Goal: Contribute content: Contribute content

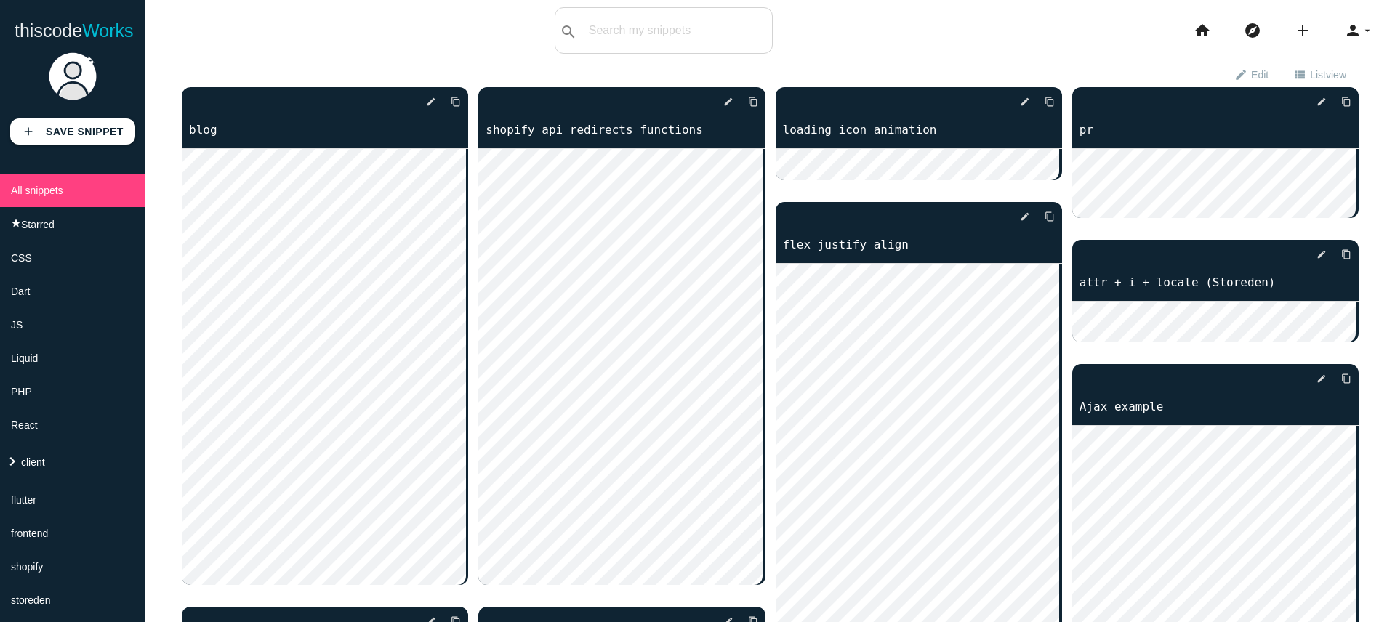
click at [1362, 31] on icon "arrow_drop_down" at bounding box center [1368, 30] width 12 height 47
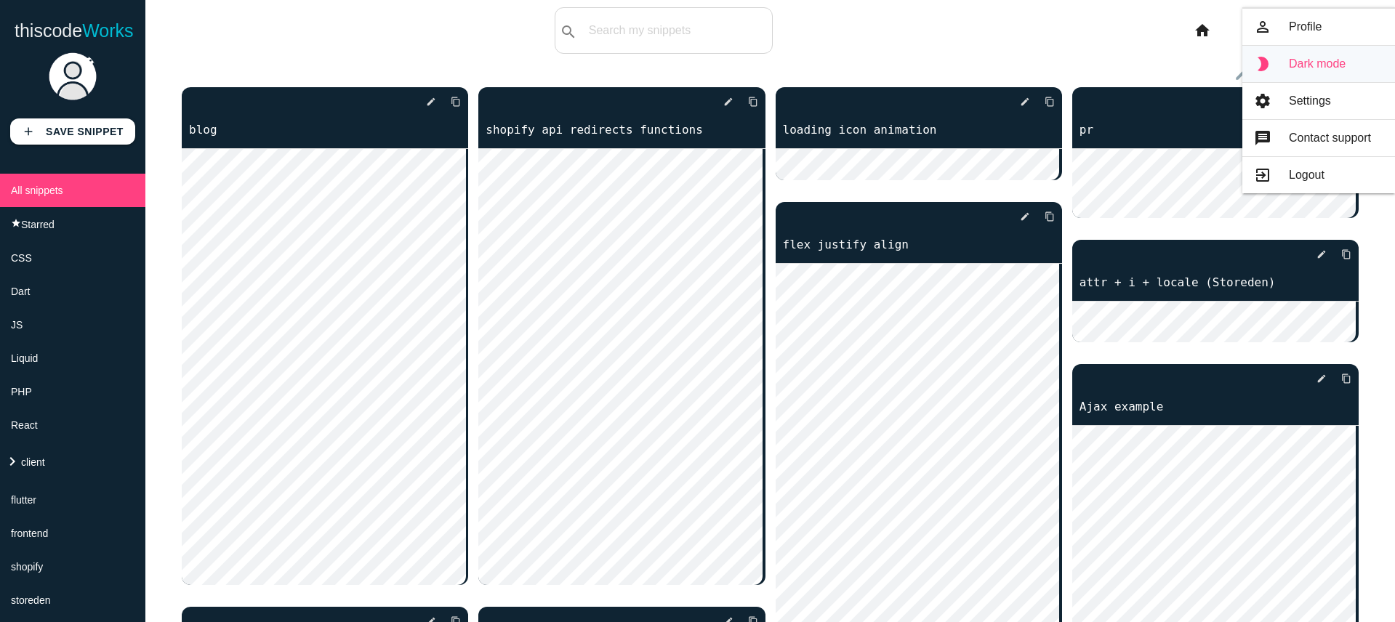
click at [1322, 58] on link "brightness_2 Dark mode" at bounding box center [1318, 64] width 153 height 36
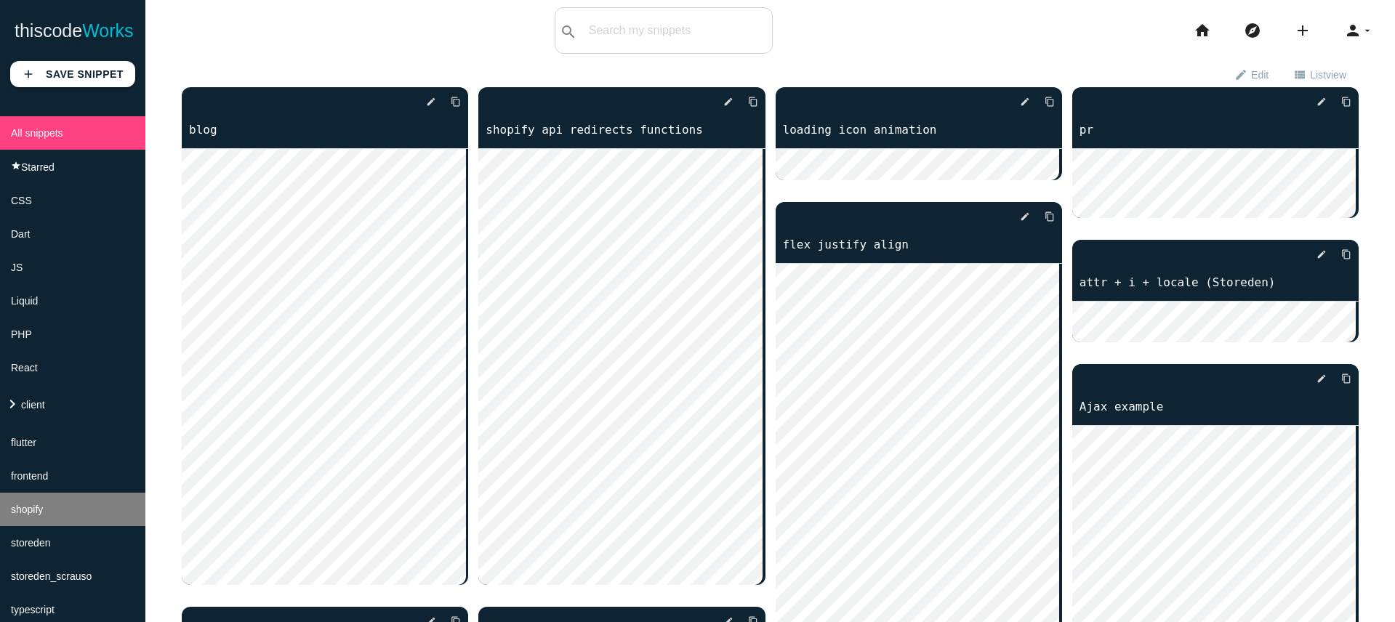
scroll to position [122, 0]
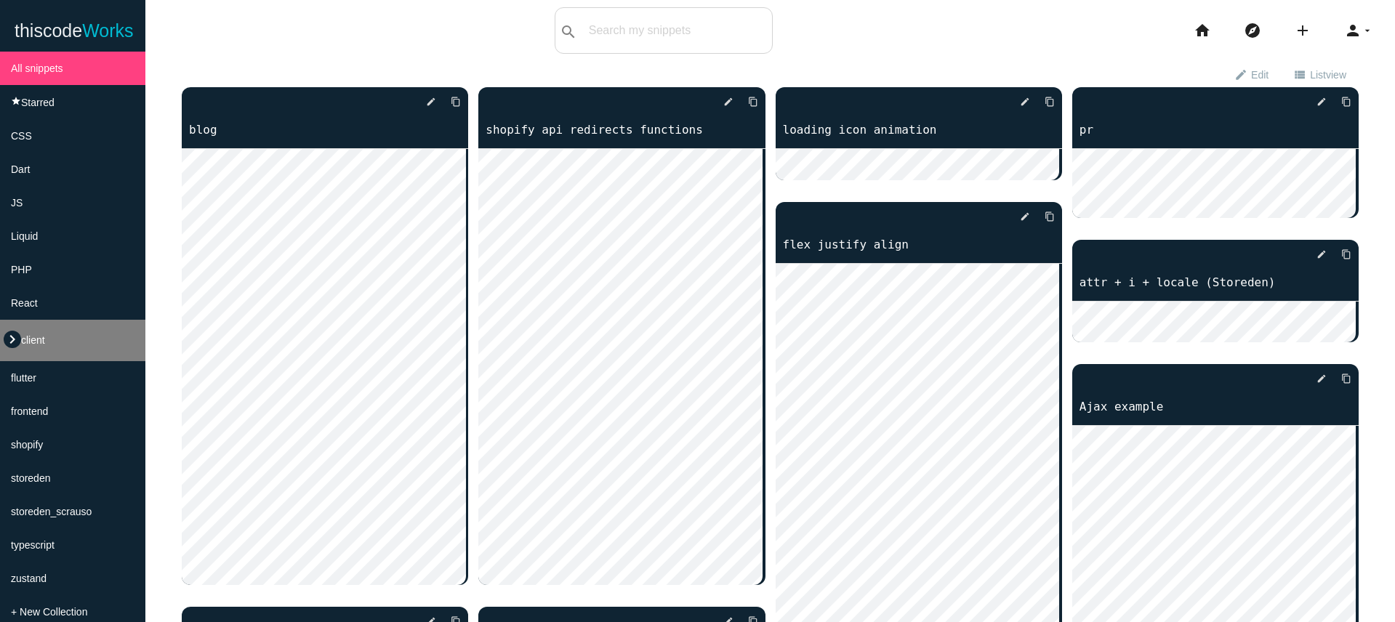
click at [18, 345] on icon "keyboard_arrow_right" at bounding box center [12, 339] width 17 height 17
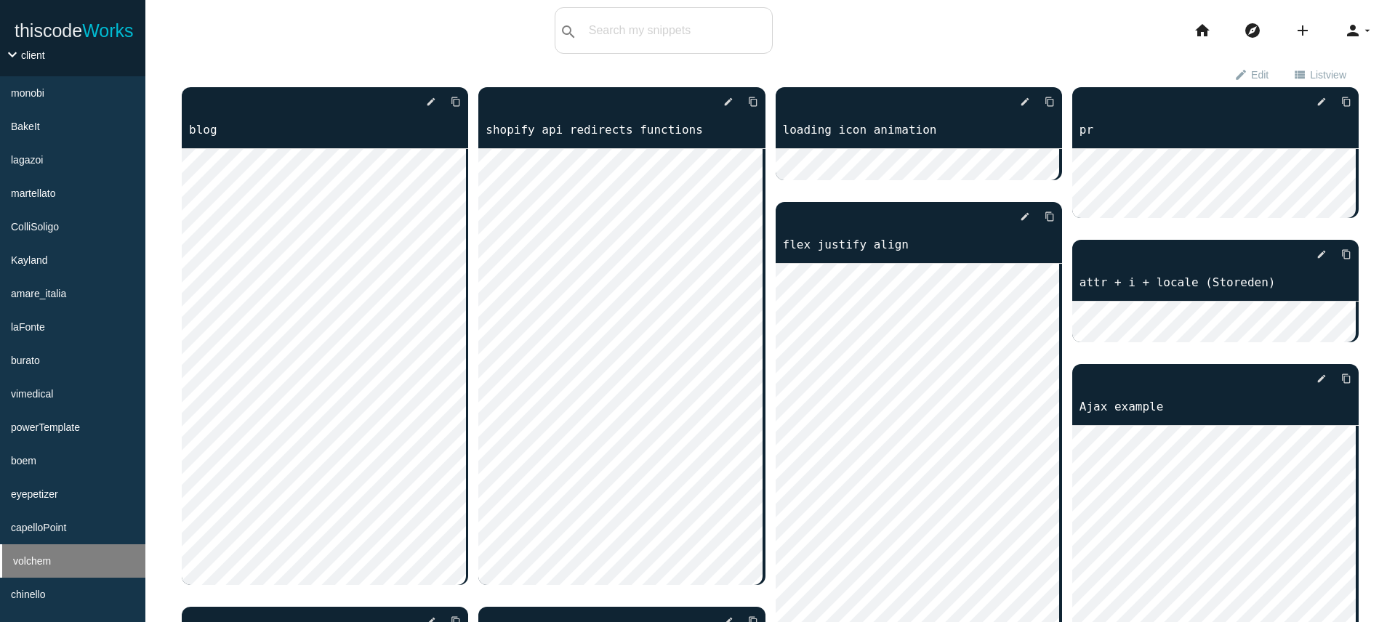
scroll to position [622, 0]
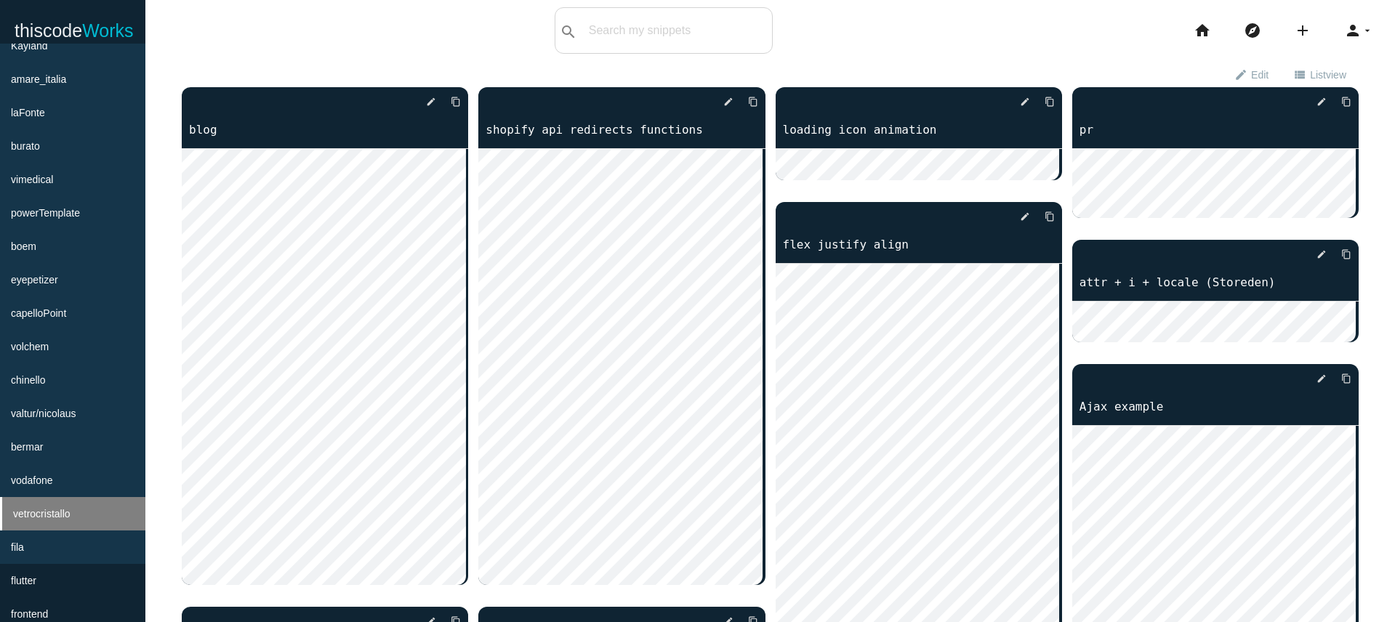
drag, startPoint x: 45, startPoint y: 527, endPoint x: 55, endPoint y: 528, distance: 9.6
click at [45, 520] on span "vetrocristallo" at bounding box center [41, 514] width 57 height 12
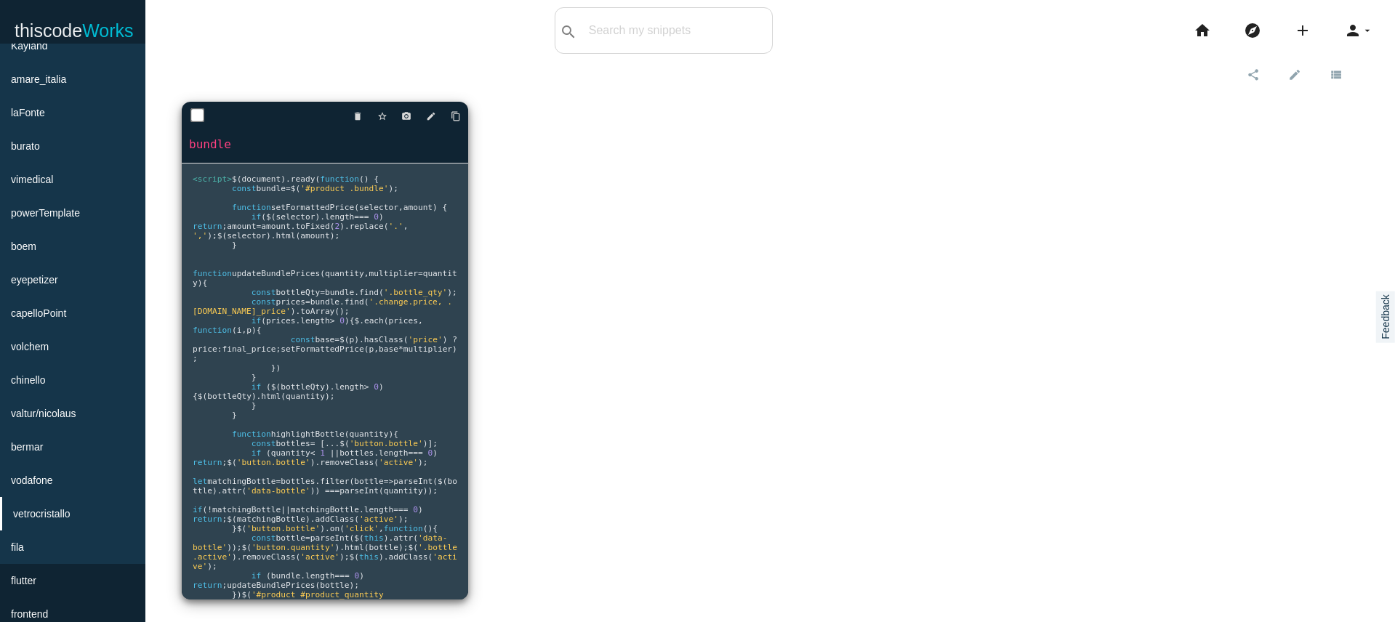
click at [237, 142] on link "bundle" at bounding box center [325, 144] width 286 height 17
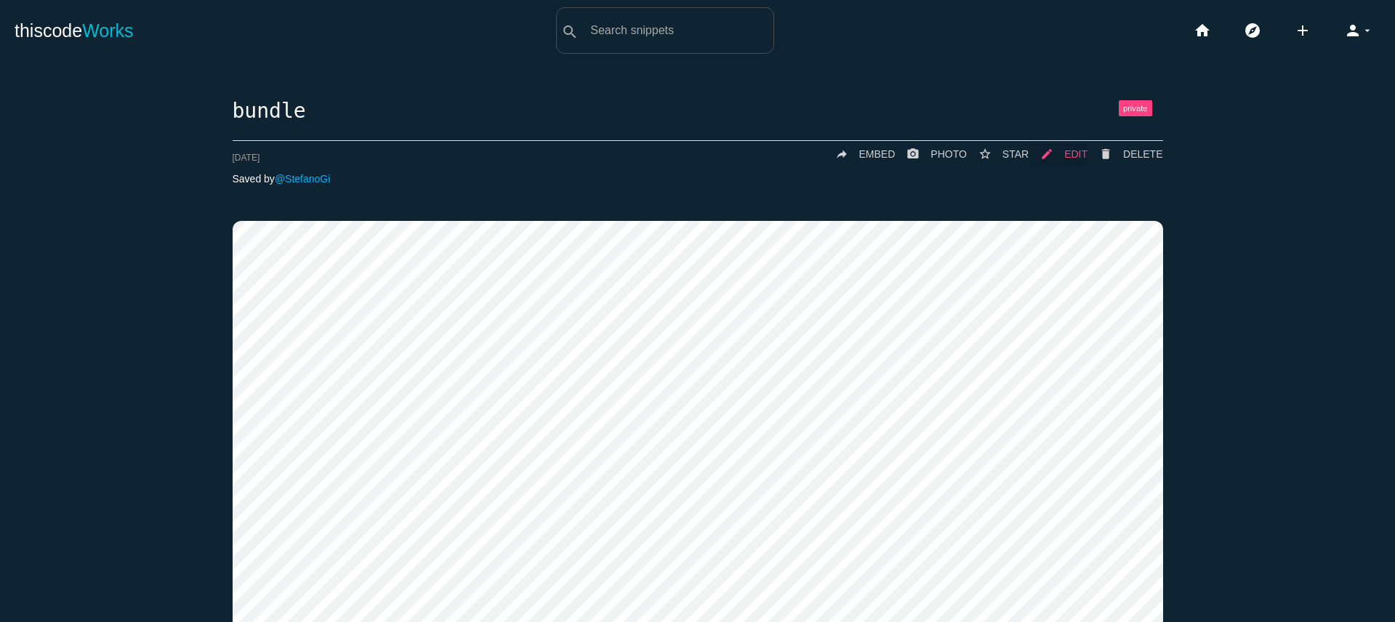
click at [1076, 153] on span "EDIT" at bounding box center [1075, 154] width 23 height 12
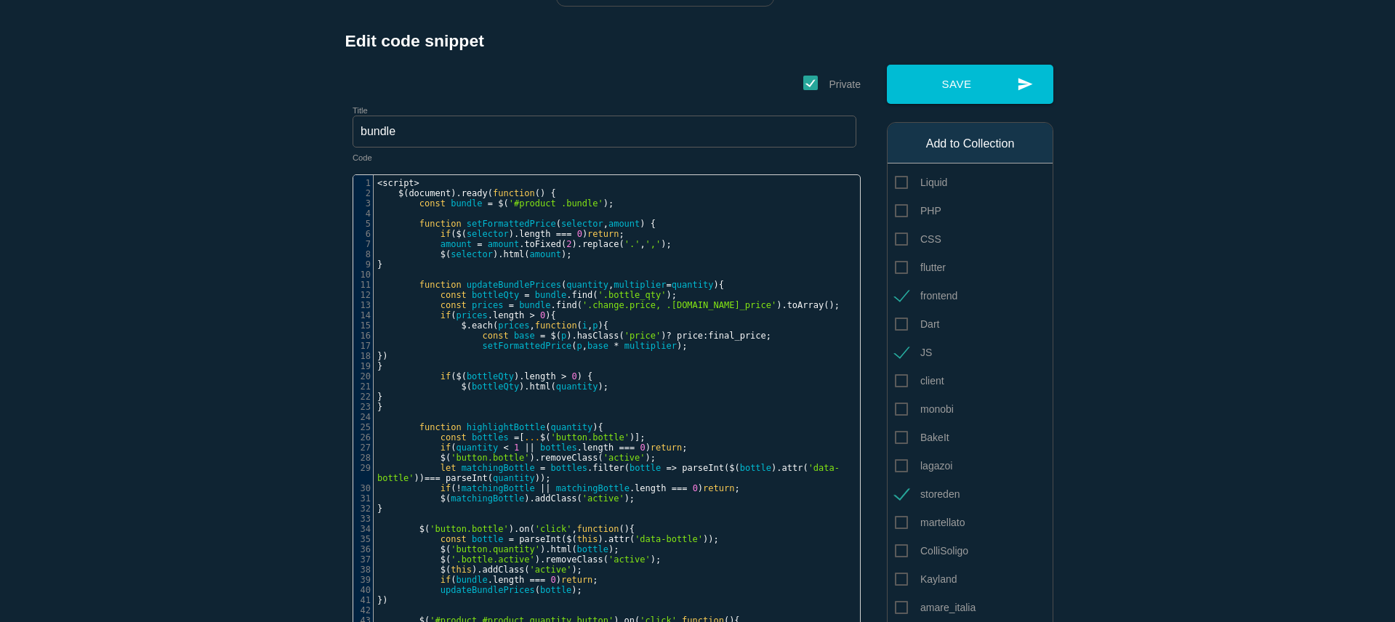
scroll to position [265, 0]
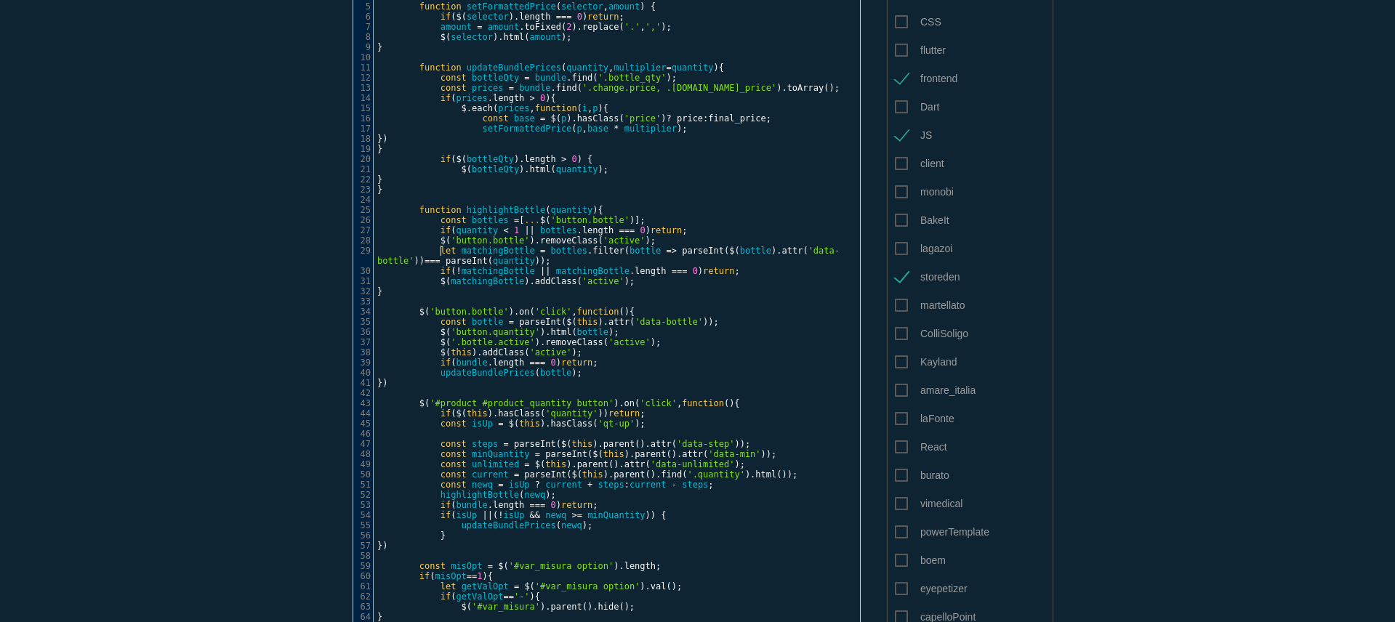
click at [441, 249] on span "let" at bounding box center [449, 251] width 16 height 10
type textarea "//"
click at [576, 262] on pre "// let matchingBottle = bottles.filter(bottle => parseInt($(bottle).attr('data-…" at bounding box center [622, 256] width 497 height 20
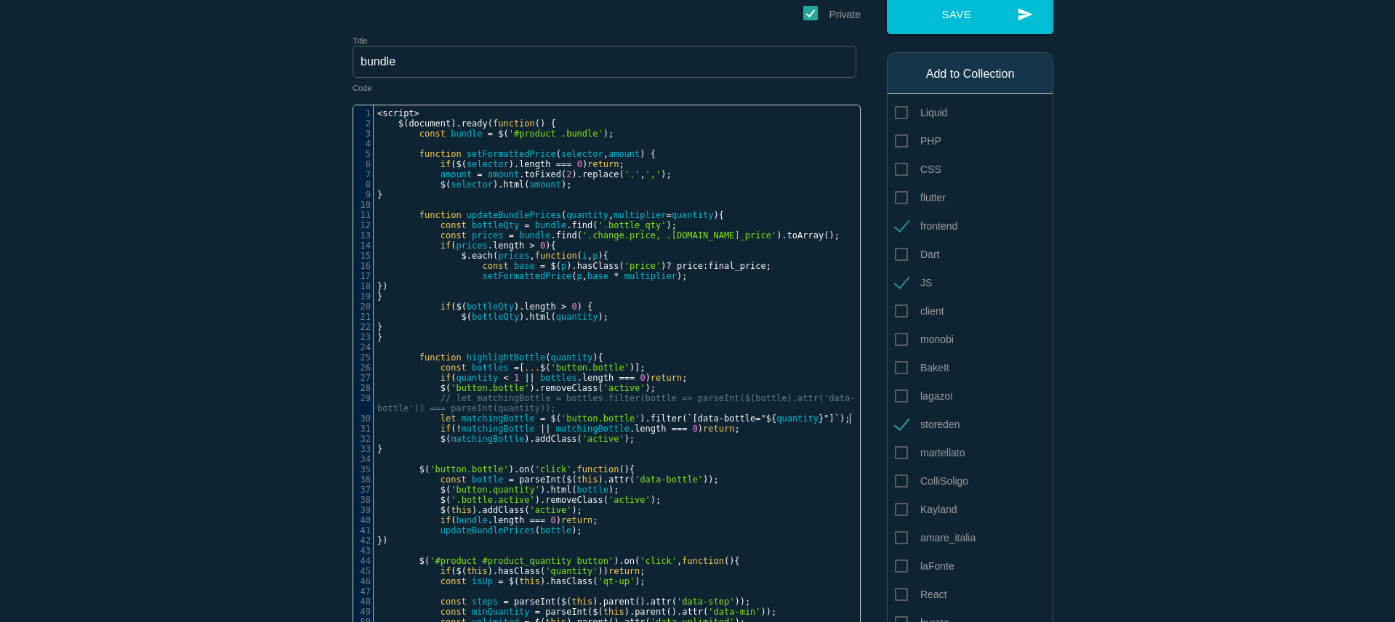
scroll to position [122, 0]
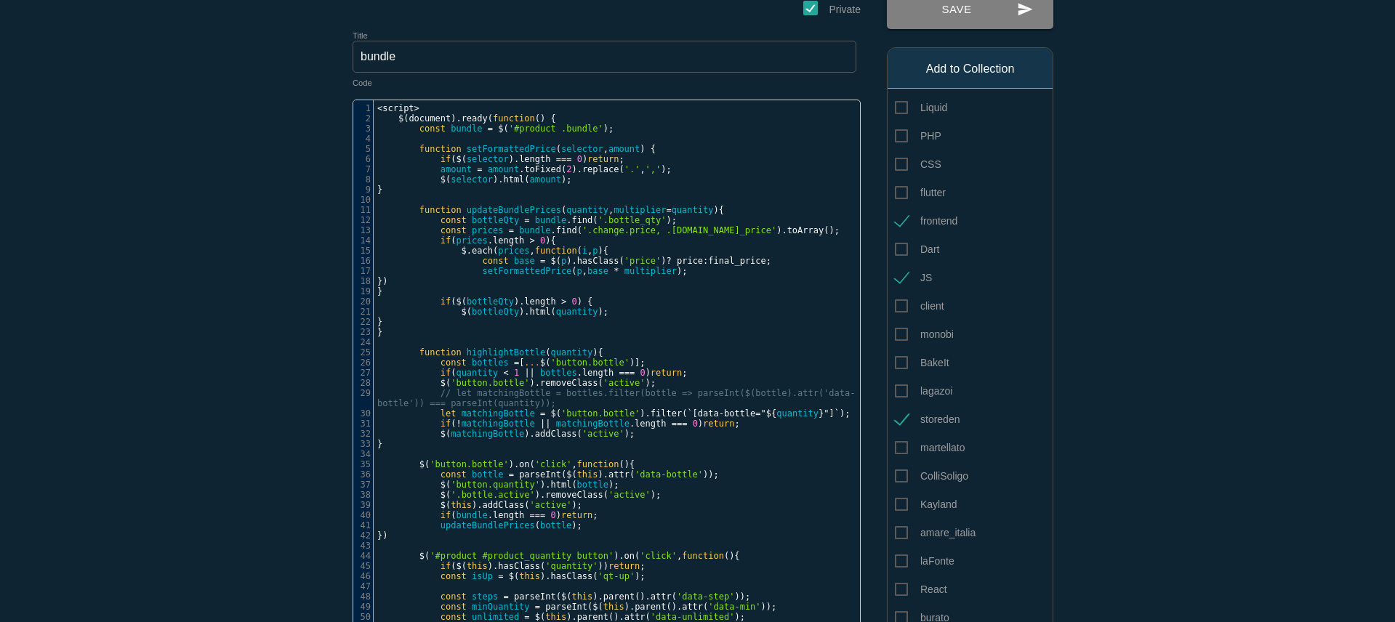
click at [942, 11] on button "send Save" at bounding box center [970, 9] width 166 height 39
